Goal: Entertainment & Leisure: Consume media (video, audio)

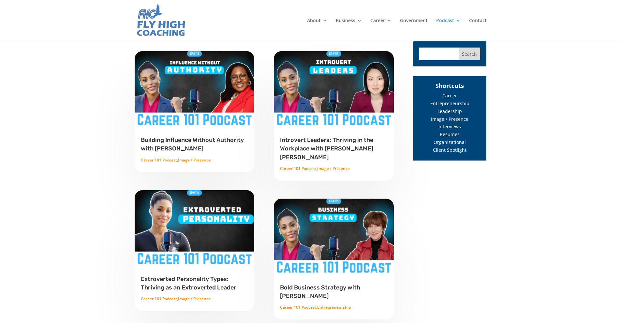
scroll to position [271, 0]
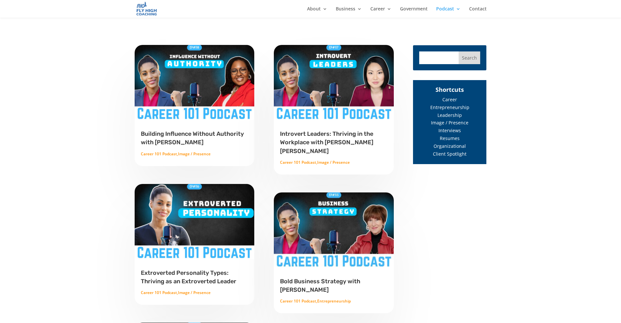
click at [206, 73] on img at bounding box center [194, 82] width 121 height 75
